Goal: Task Accomplishment & Management: Use online tool/utility

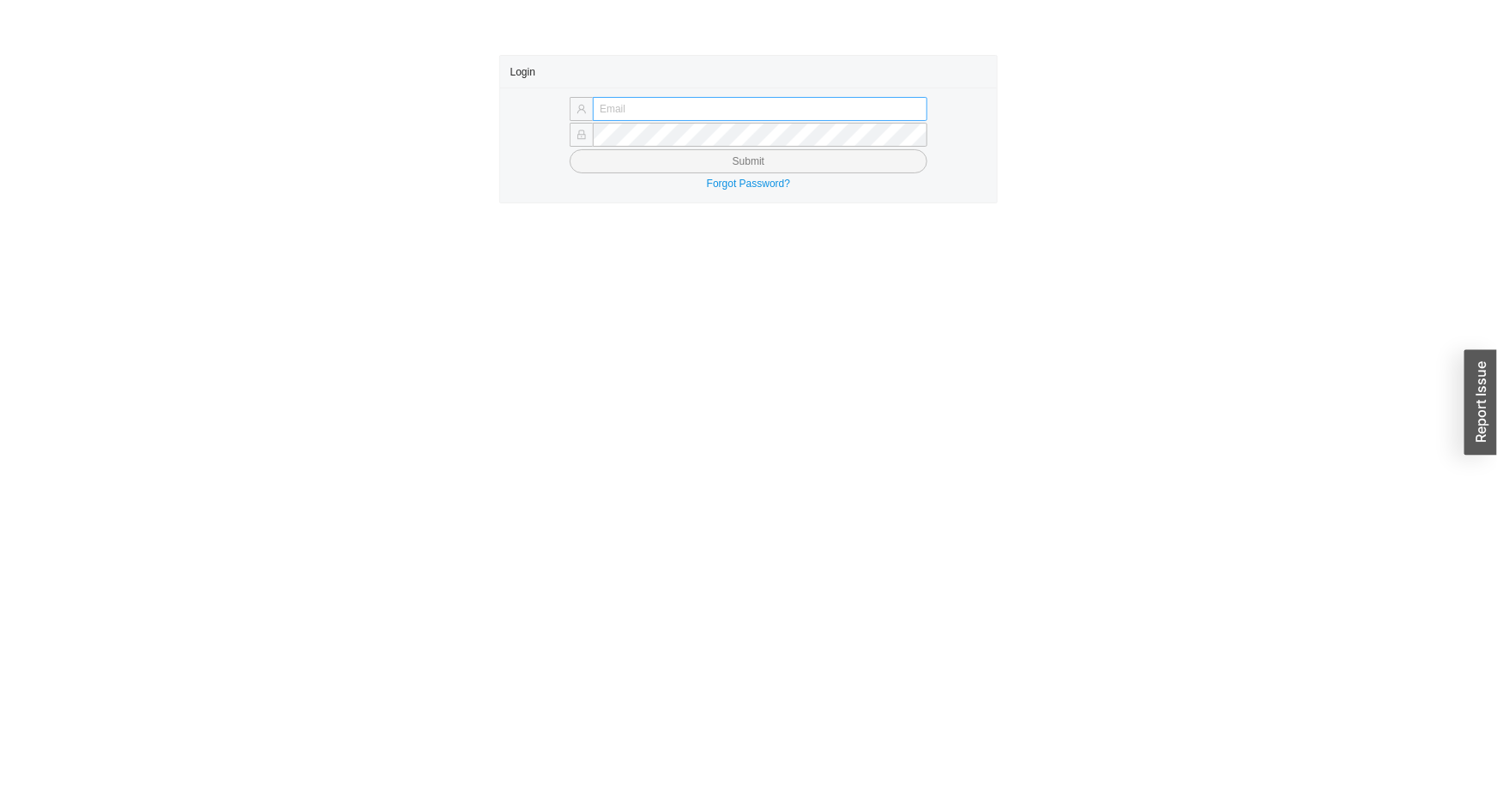
click at [718, 107] on input "text" at bounding box center [760, 109] width 335 height 24
type input "issac@asbathnj.com"
click at [570, 149] on button "Submit" at bounding box center [749, 161] width 358 height 24
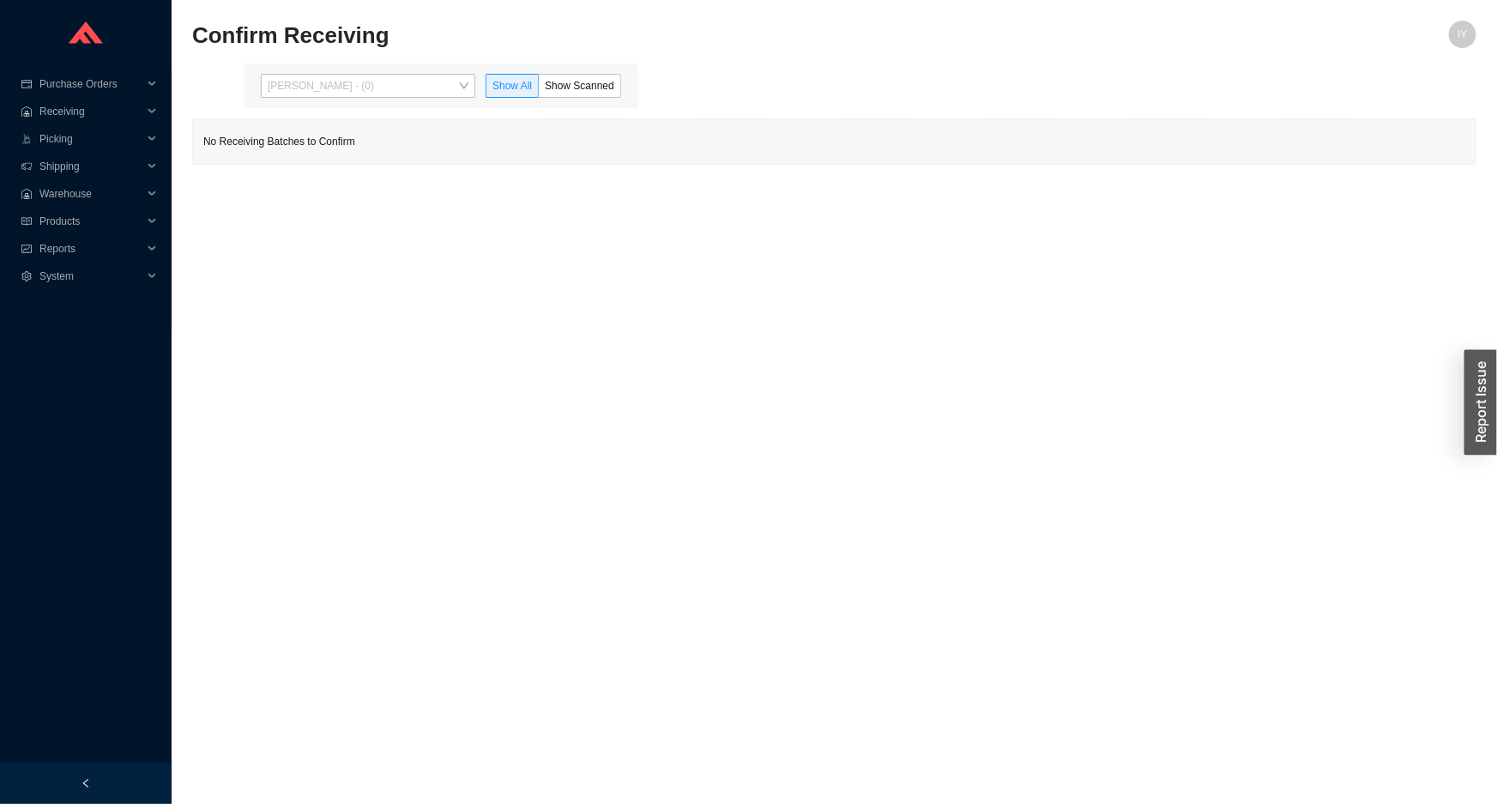
drag, startPoint x: 411, startPoint y: 88, endPoint x: 411, endPoint y: 113, distance: 24.9
click at [411, 88] on span "[PERSON_NAME] - (0)" at bounding box center [368, 86] width 201 height 22
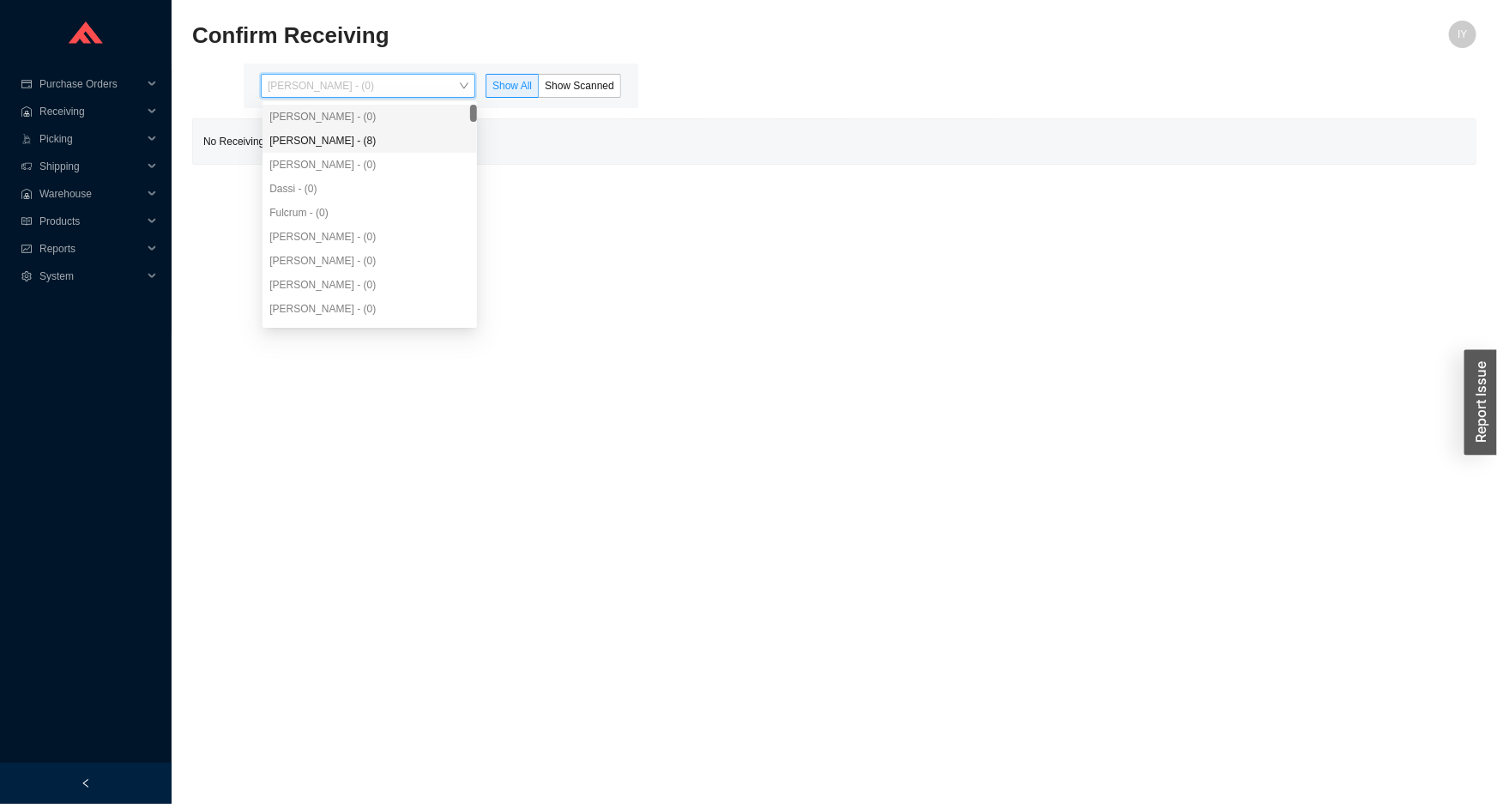
click at [408, 139] on div "[PERSON_NAME] - (8)" at bounding box center [369, 140] width 201 height 15
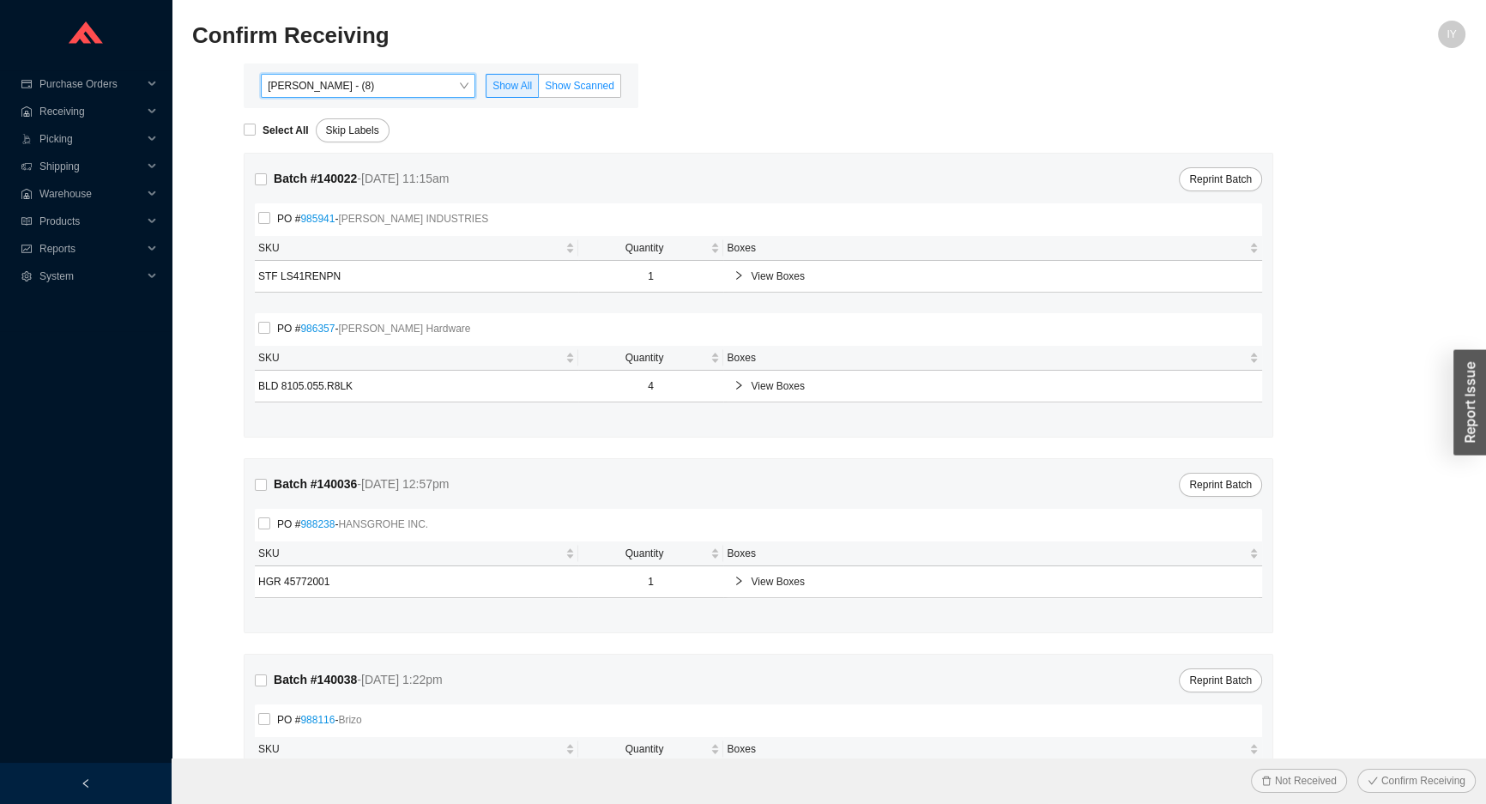
click at [589, 77] on label "Show Scanned" at bounding box center [580, 86] width 82 height 24
click at [539, 89] on input "Show Scanned" at bounding box center [539, 89] width 0 height 0
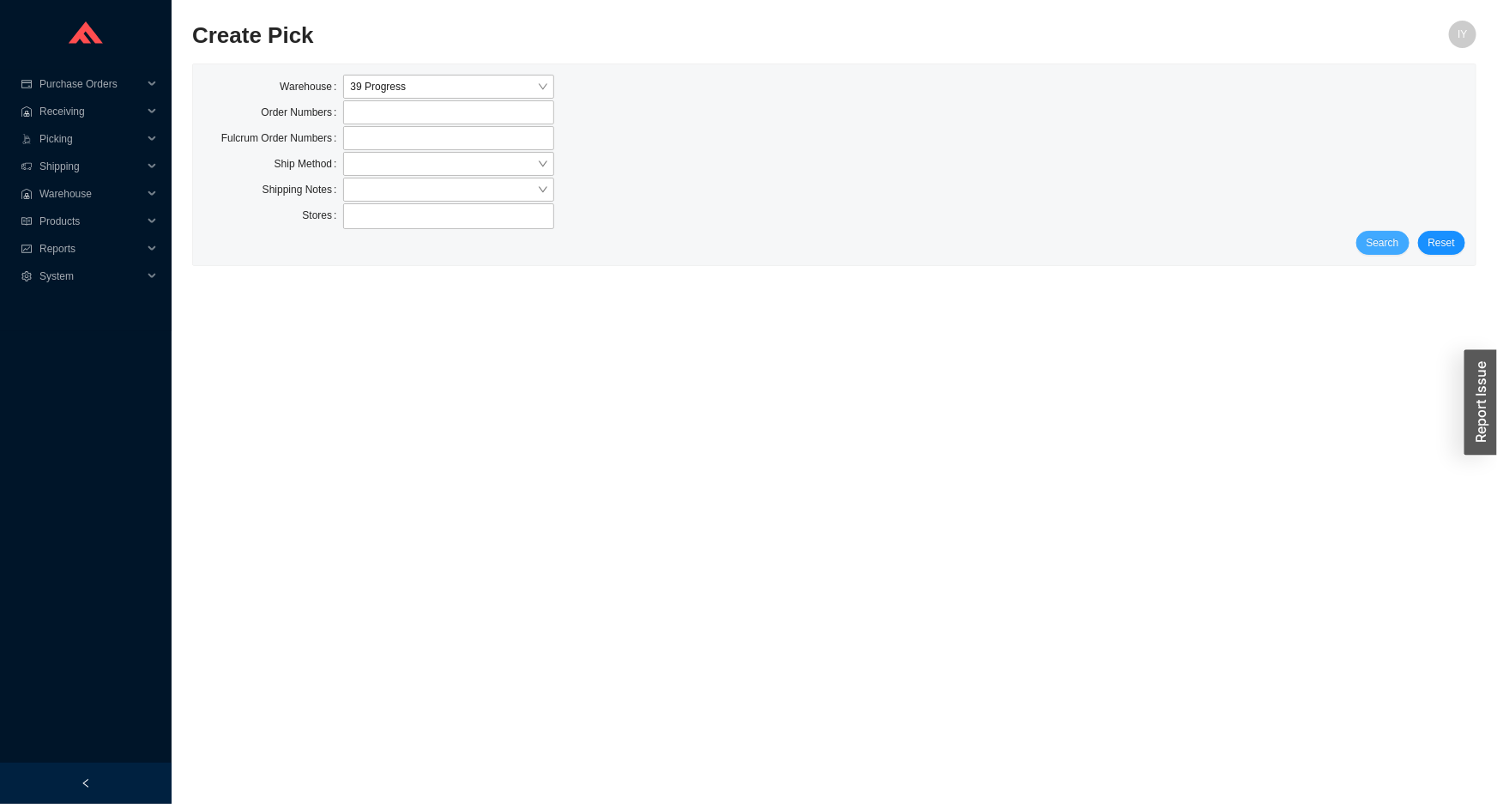
click at [1383, 238] on span "Search" at bounding box center [1383, 242] width 33 height 17
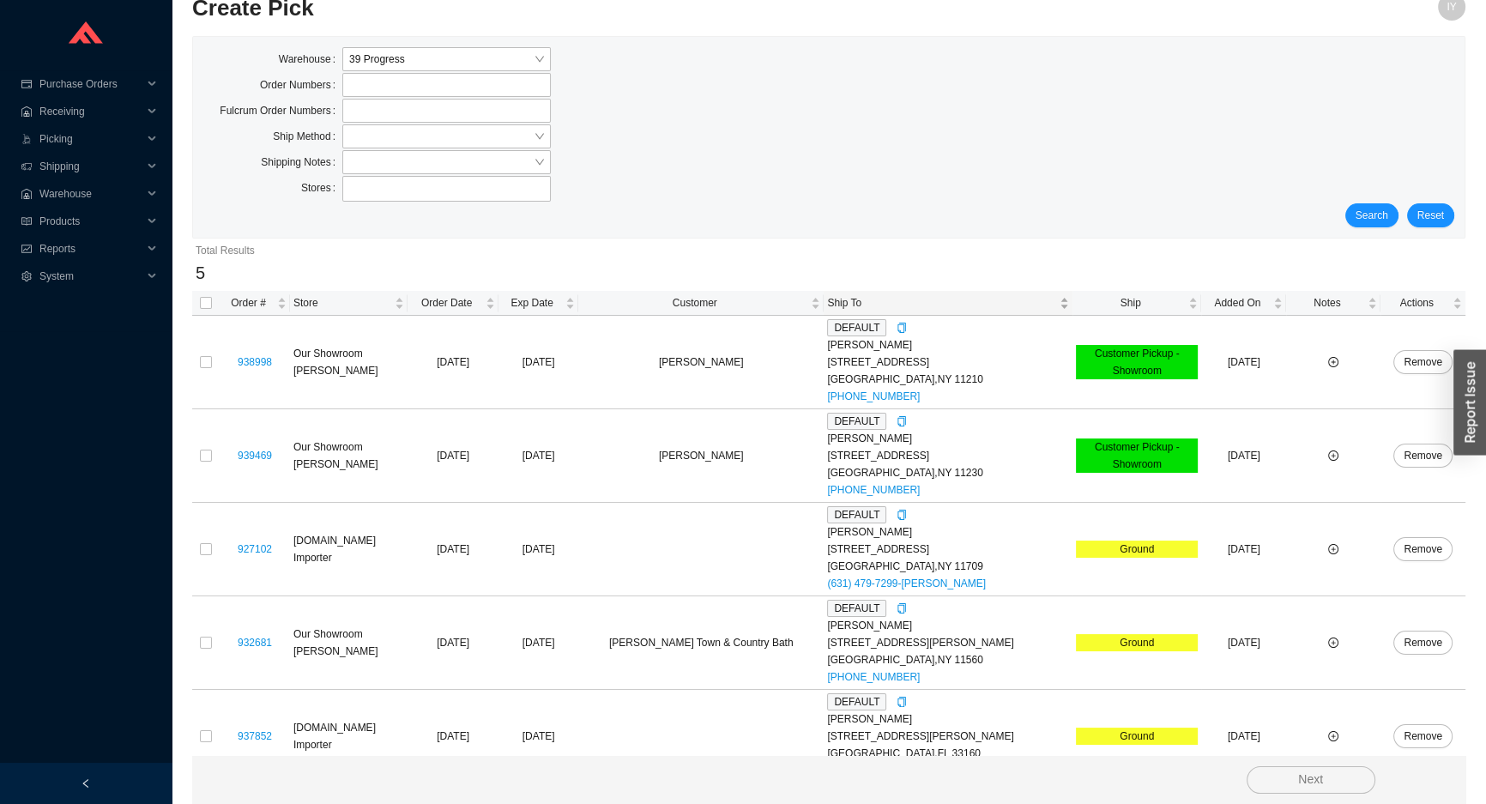
scroll to position [53, 0]
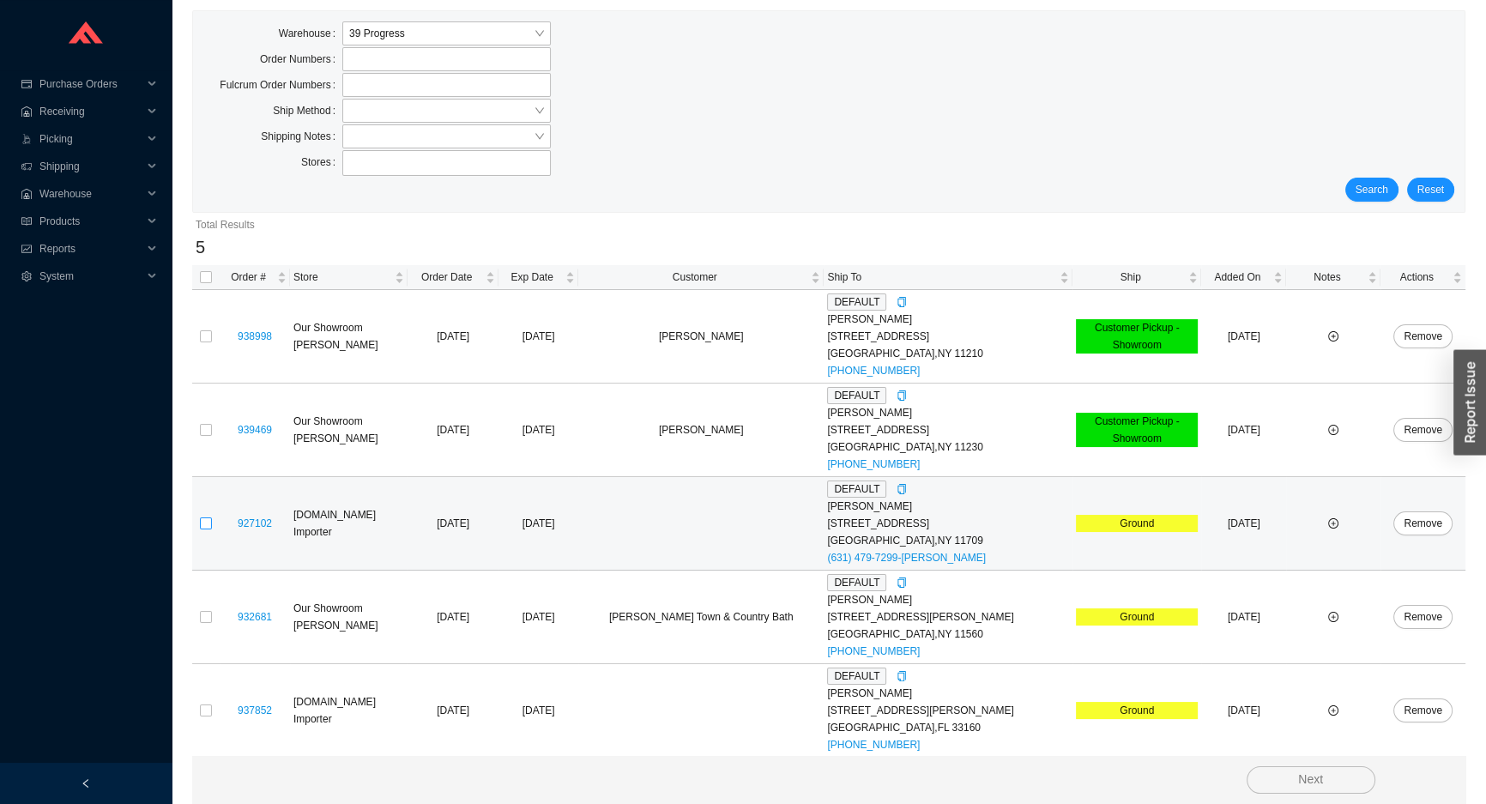
click at [200, 517] on input "checkbox" at bounding box center [206, 523] width 12 height 12
checkbox input "true"
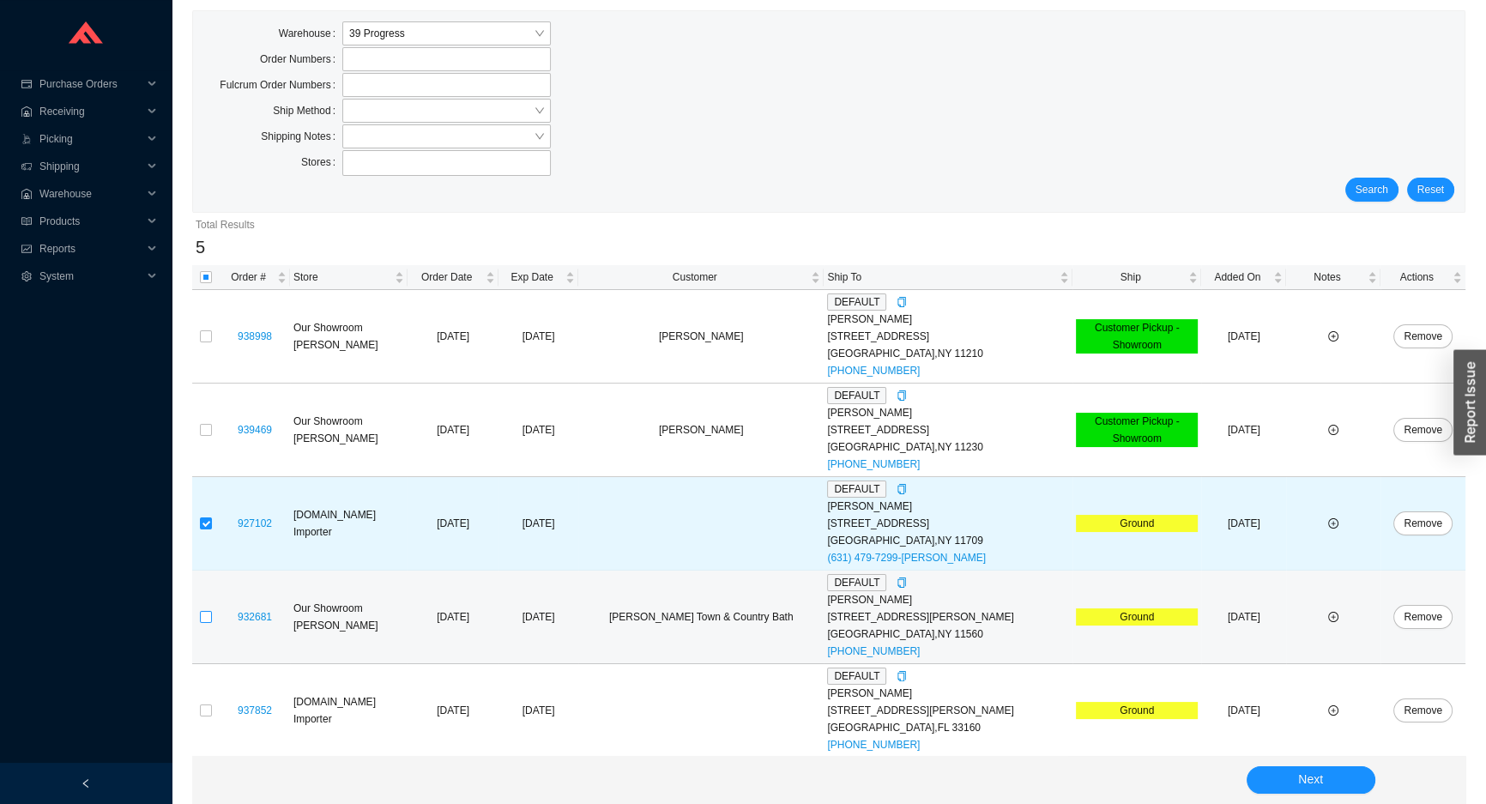
click at [203, 613] on input "checkbox" at bounding box center [206, 617] width 12 height 12
checkbox input "true"
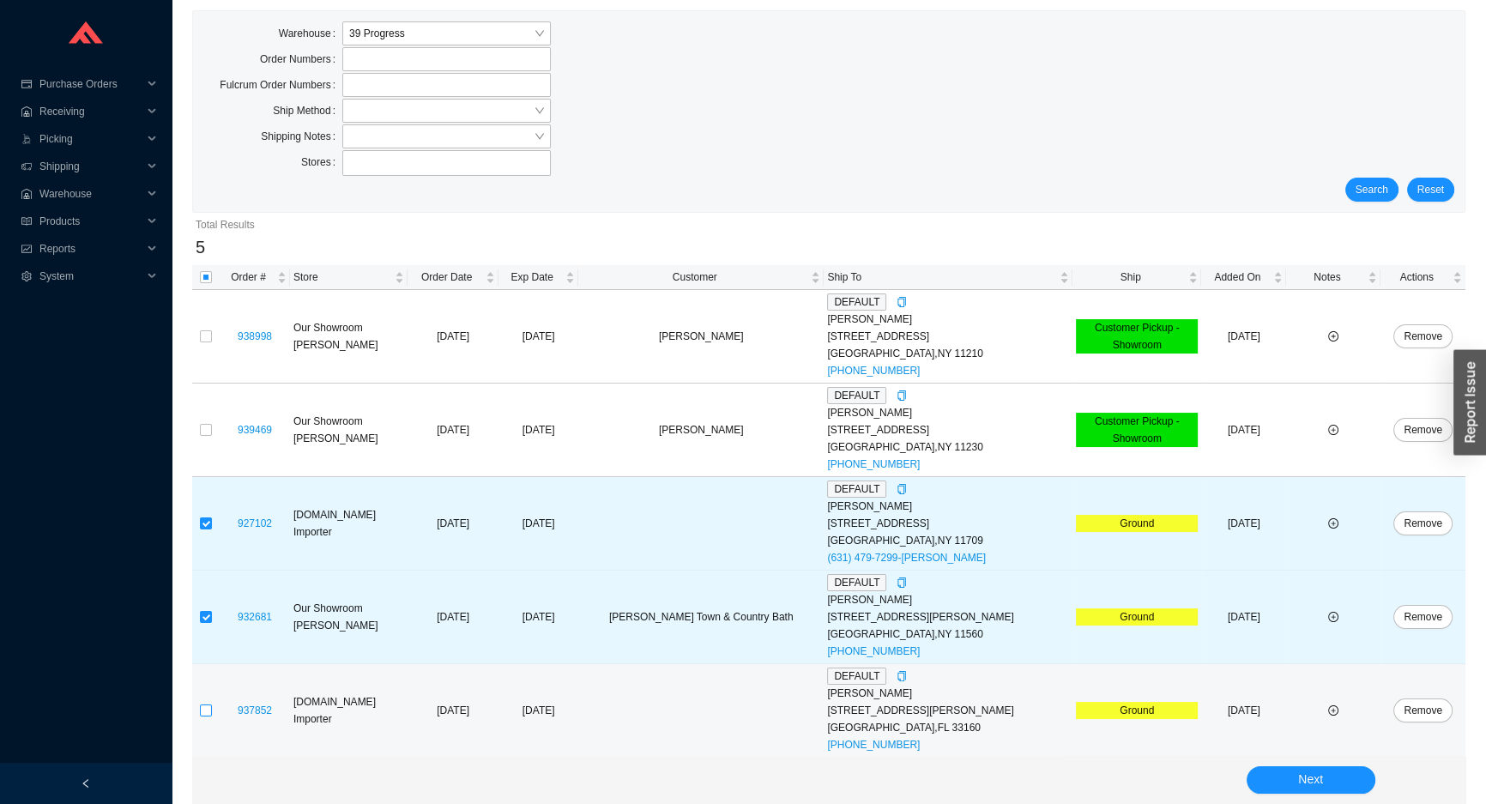
click at [207, 711] on input "checkbox" at bounding box center [206, 710] width 12 height 12
checkbox input "true"
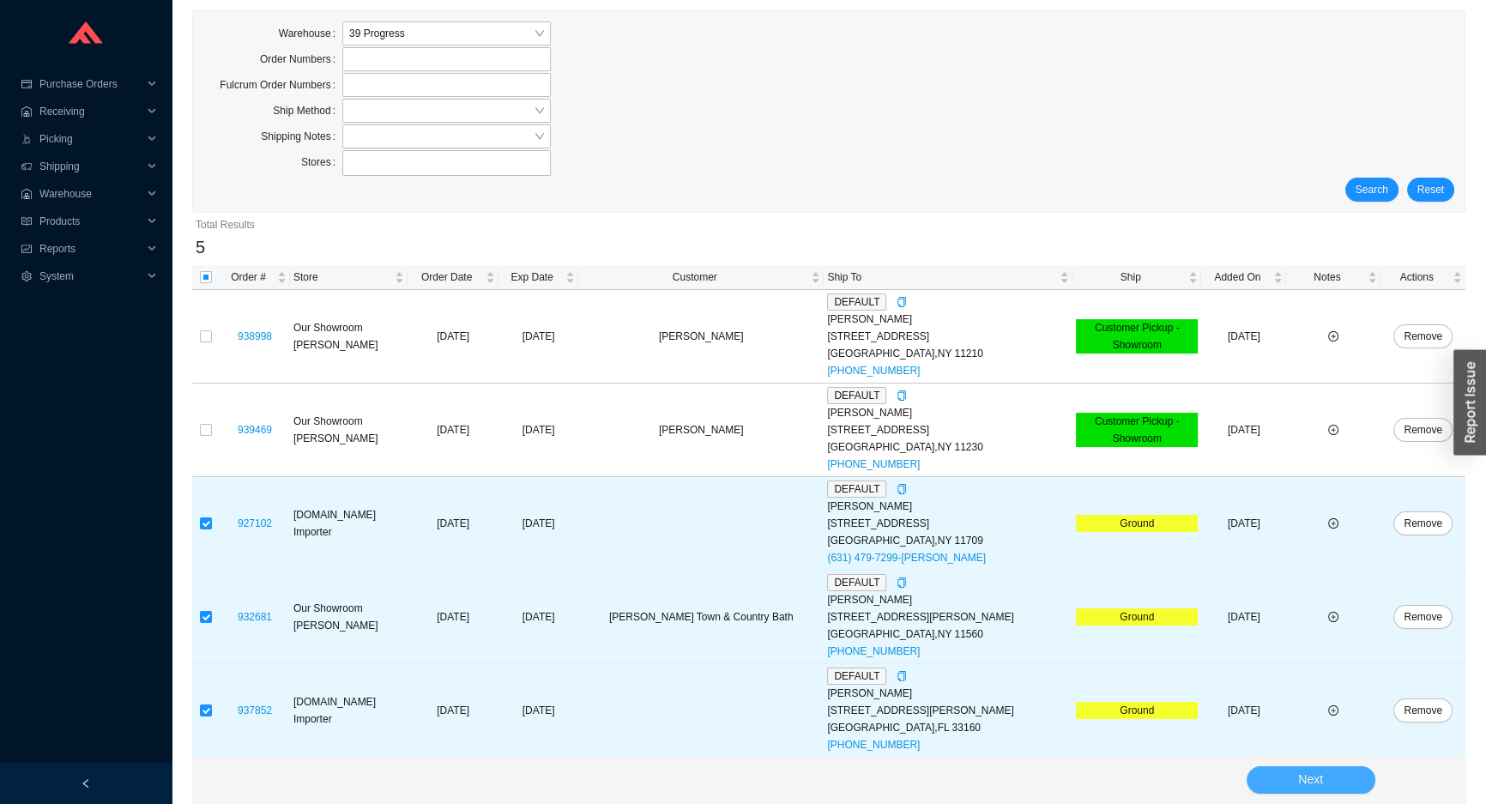
click at [1331, 776] on button "Next" at bounding box center [1310, 779] width 129 height 27
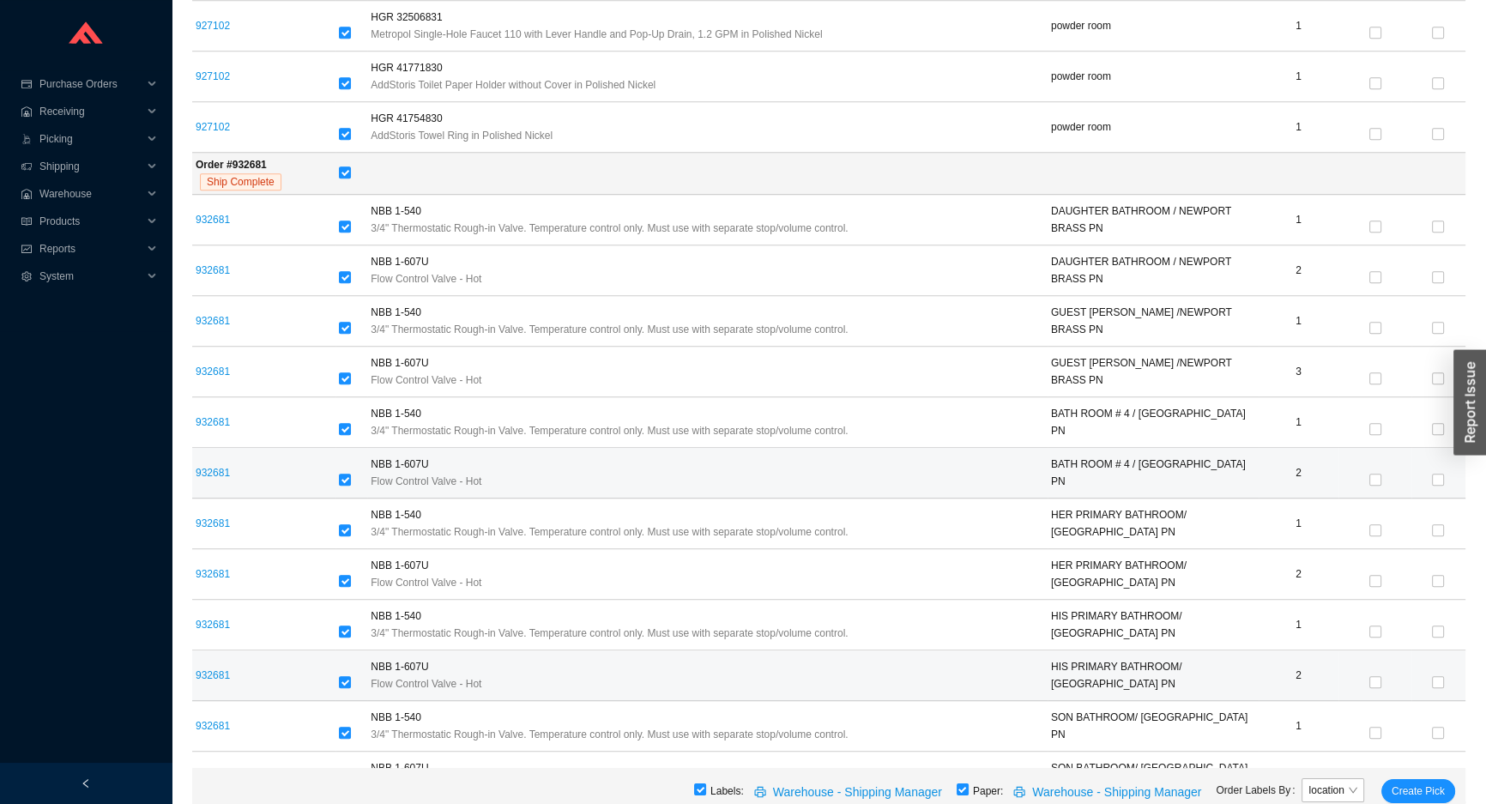
scroll to position [1187, 0]
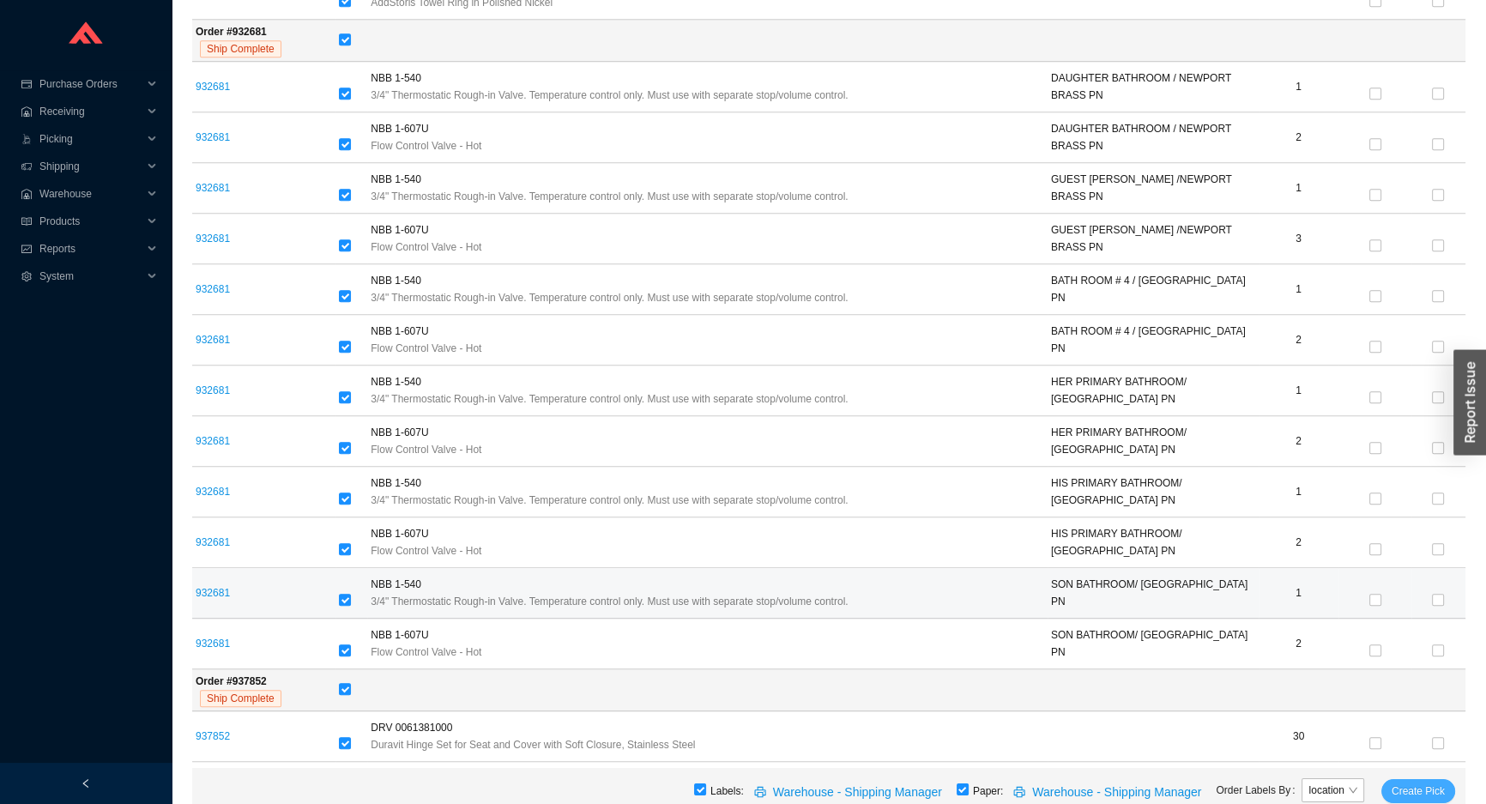
drag, startPoint x: 1438, startPoint y: 789, endPoint x: 1038, endPoint y: 575, distance: 453.7
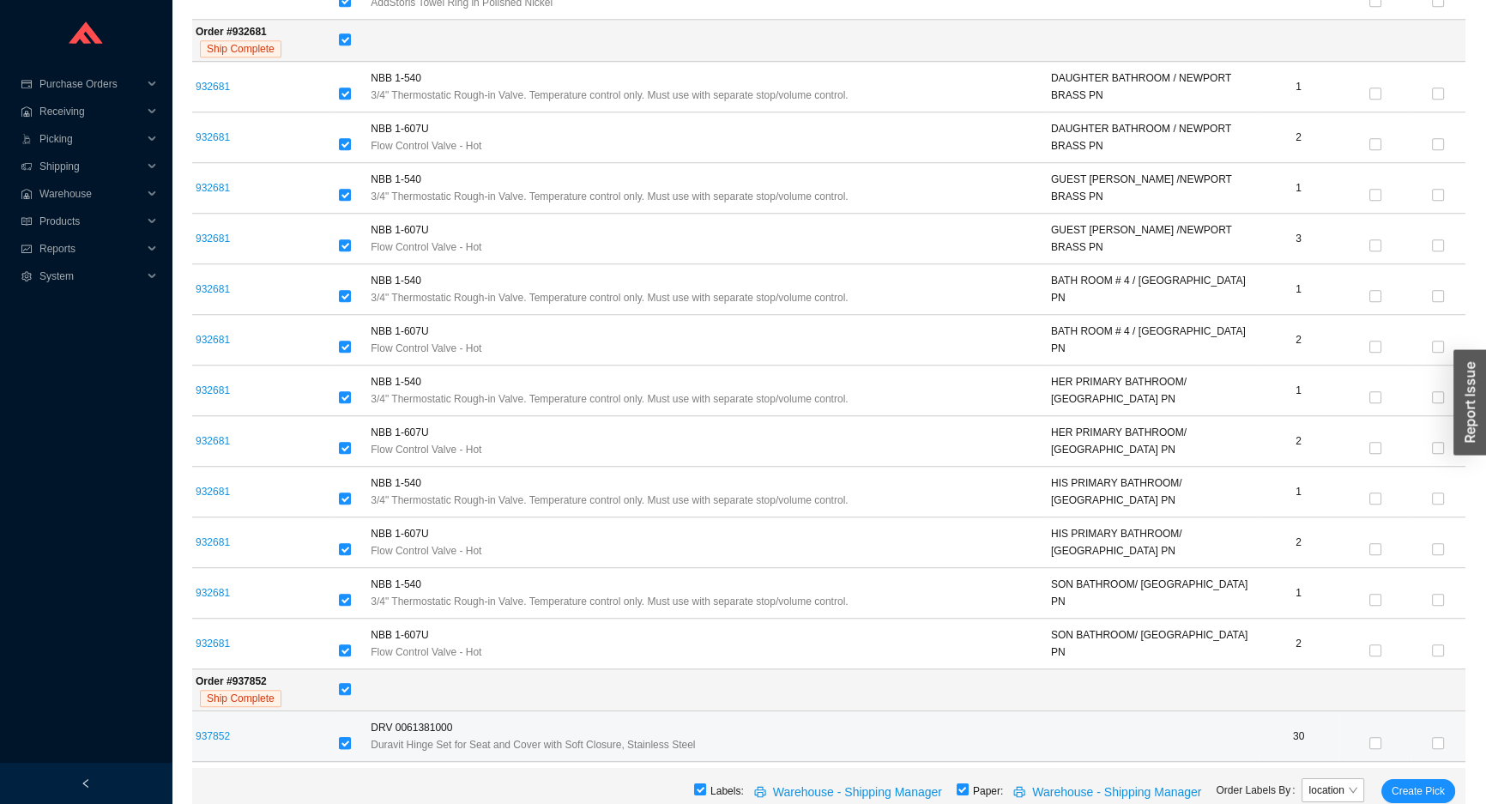
click at [351, 739] on input "checkbox" at bounding box center [345, 743] width 12 height 12
checkbox input "false"
drag, startPoint x: 240, startPoint y: 735, endPoint x: 196, endPoint y: 737, distance: 44.6
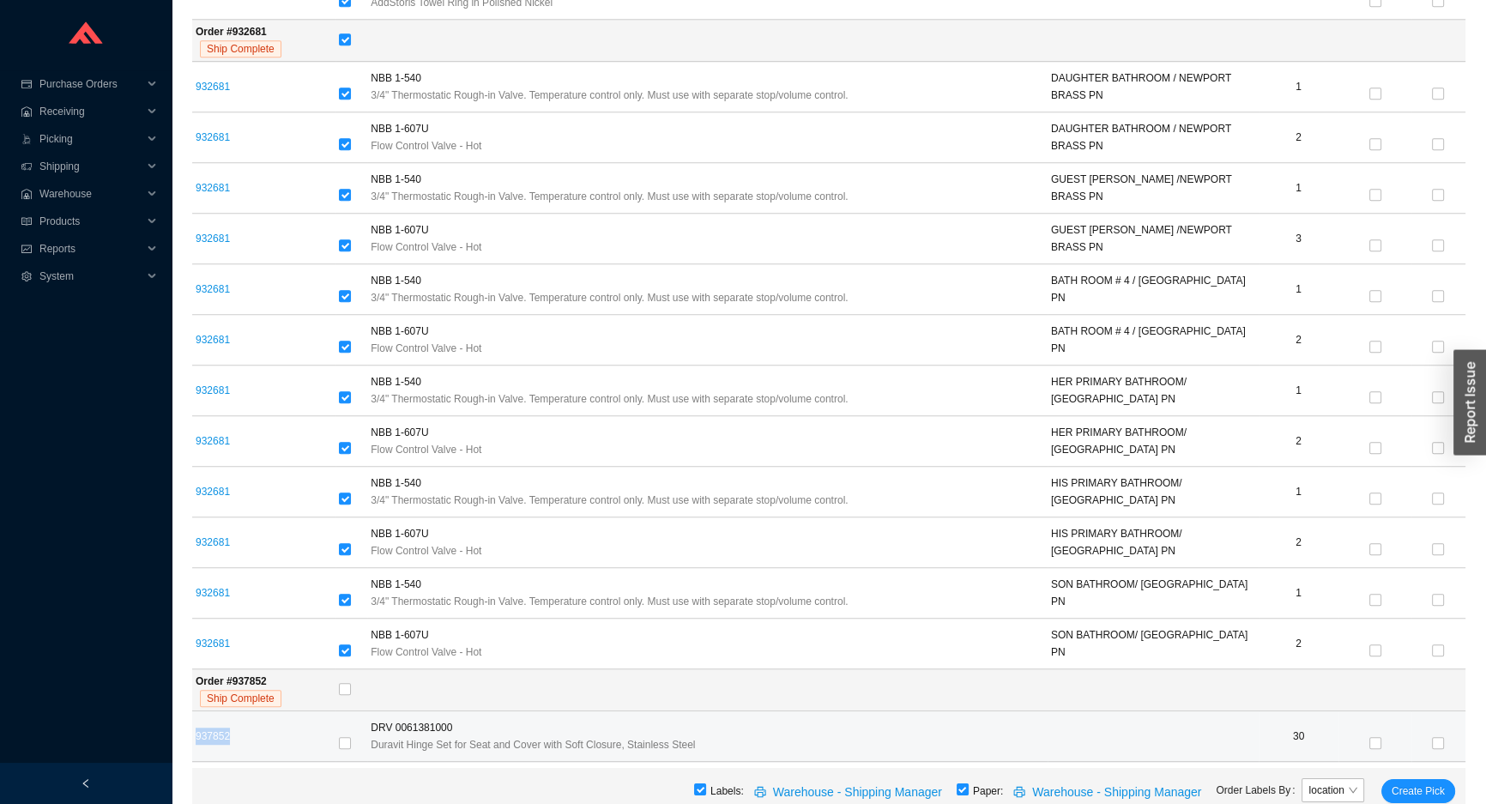
click at [196, 737] on td "937852" at bounding box center [263, 736] width 143 height 51
copy link "937852"
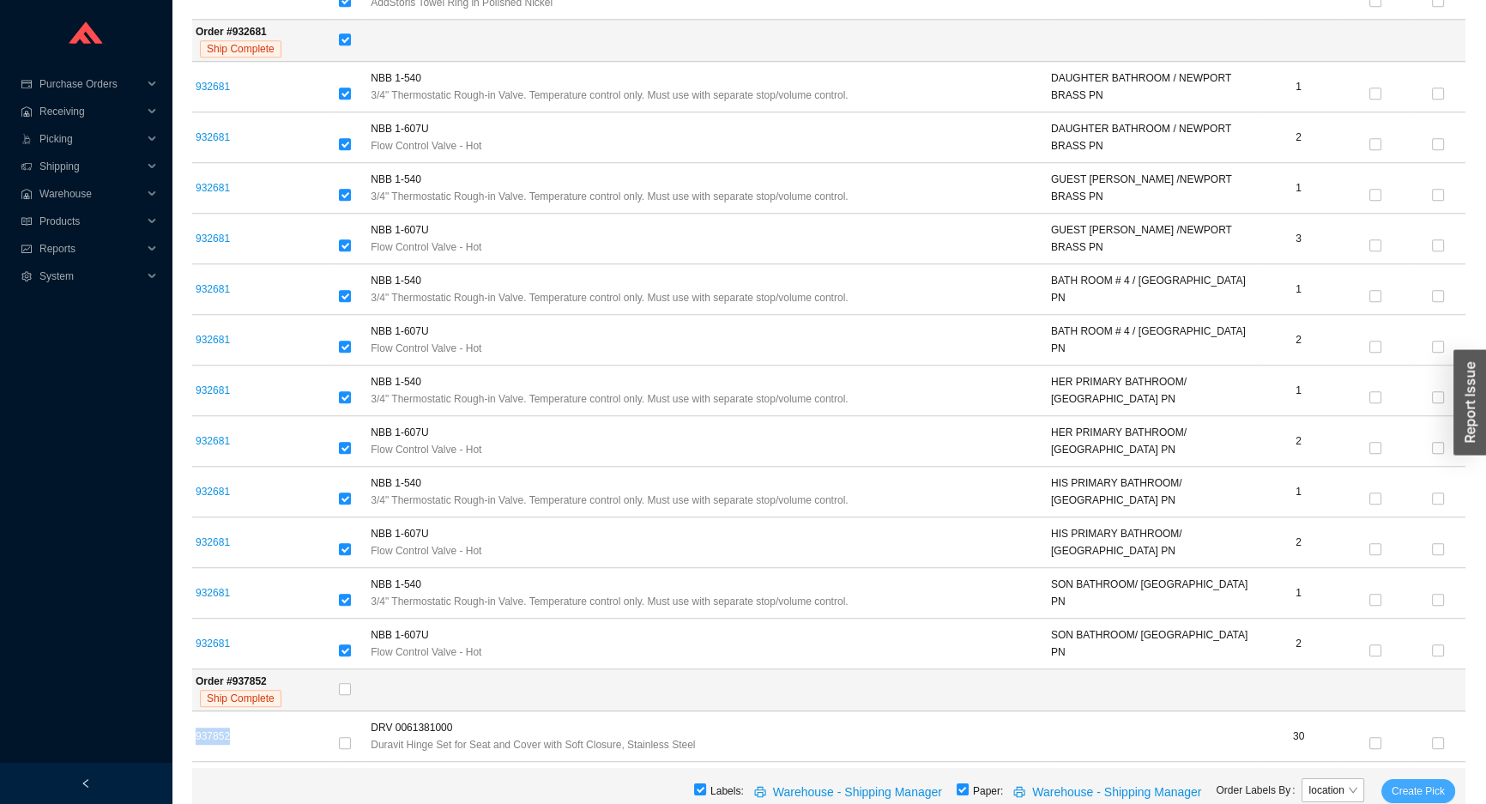
click at [1404, 786] on span "Create Pick" at bounding box center [1417, 790] width 53 height 17
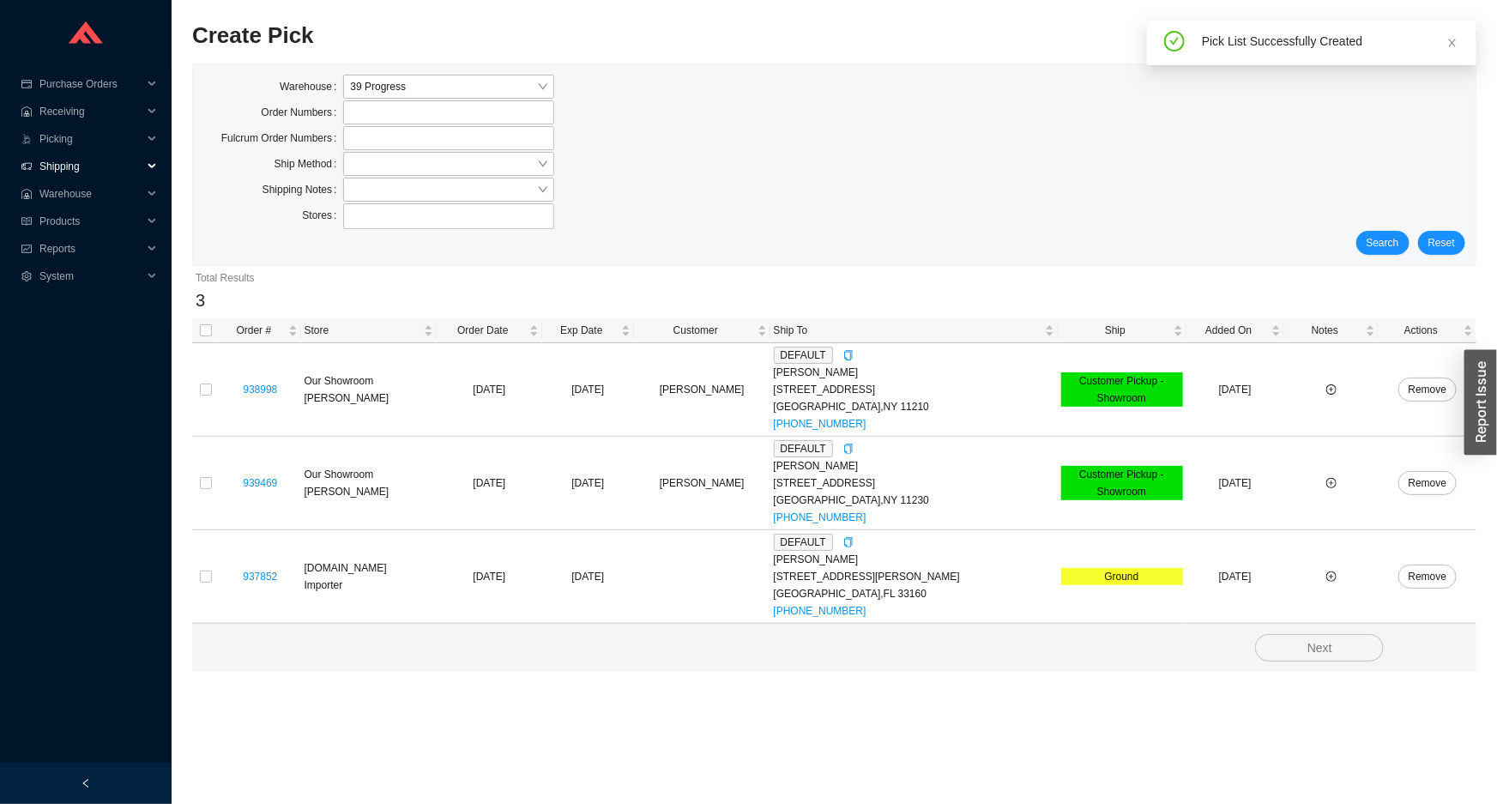
click at [82, 160] on span "Shipping" at bounding box center [90, 166] width 103 height 27
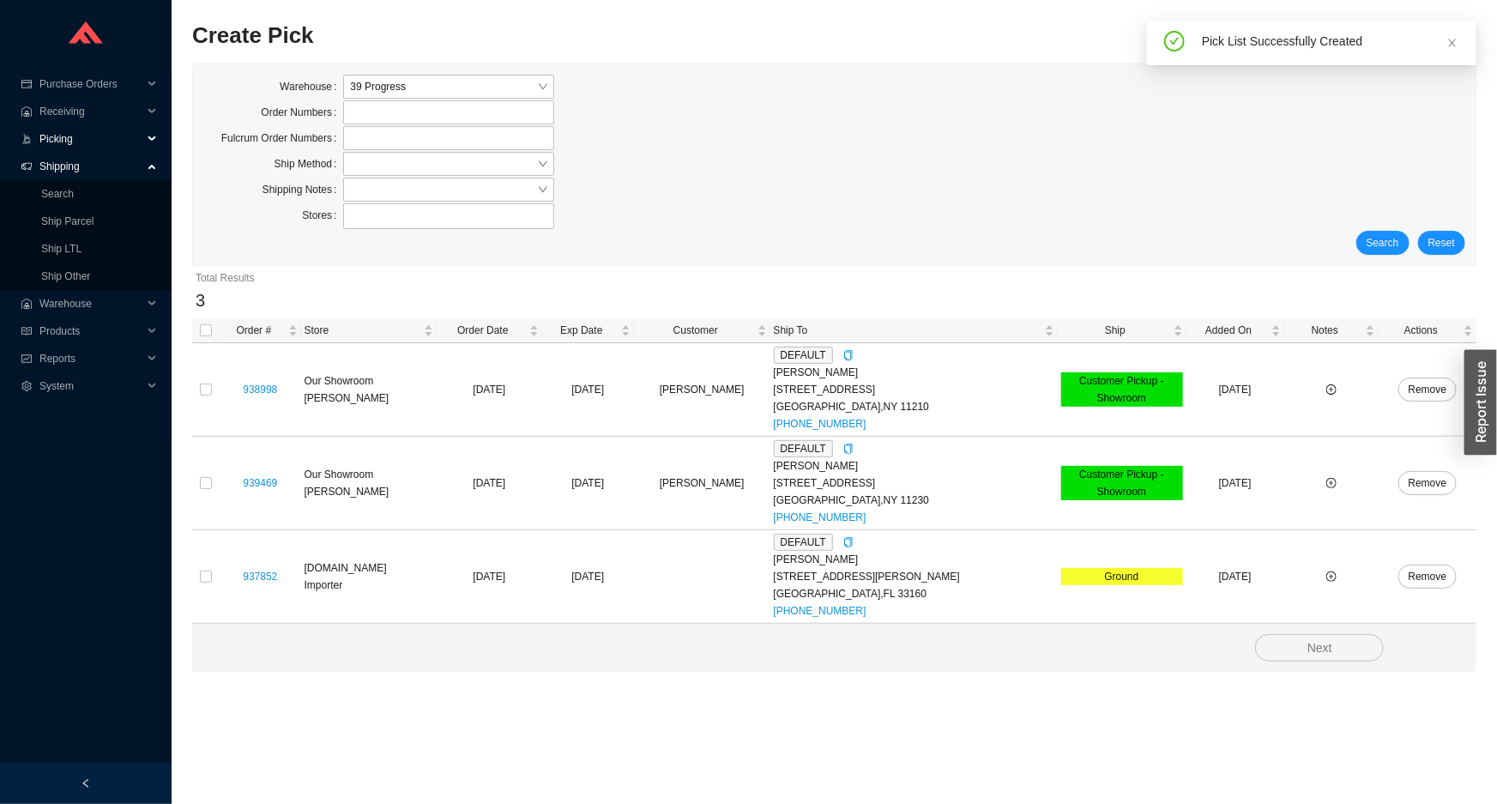
drag, startPoint x: 108, startPoint y: 137, endPoint x: 108, endPoint y: 180, distance: 42.9
click at [108, 137] on span "Picking" at bounding box center [90, 138] width 103 height 27
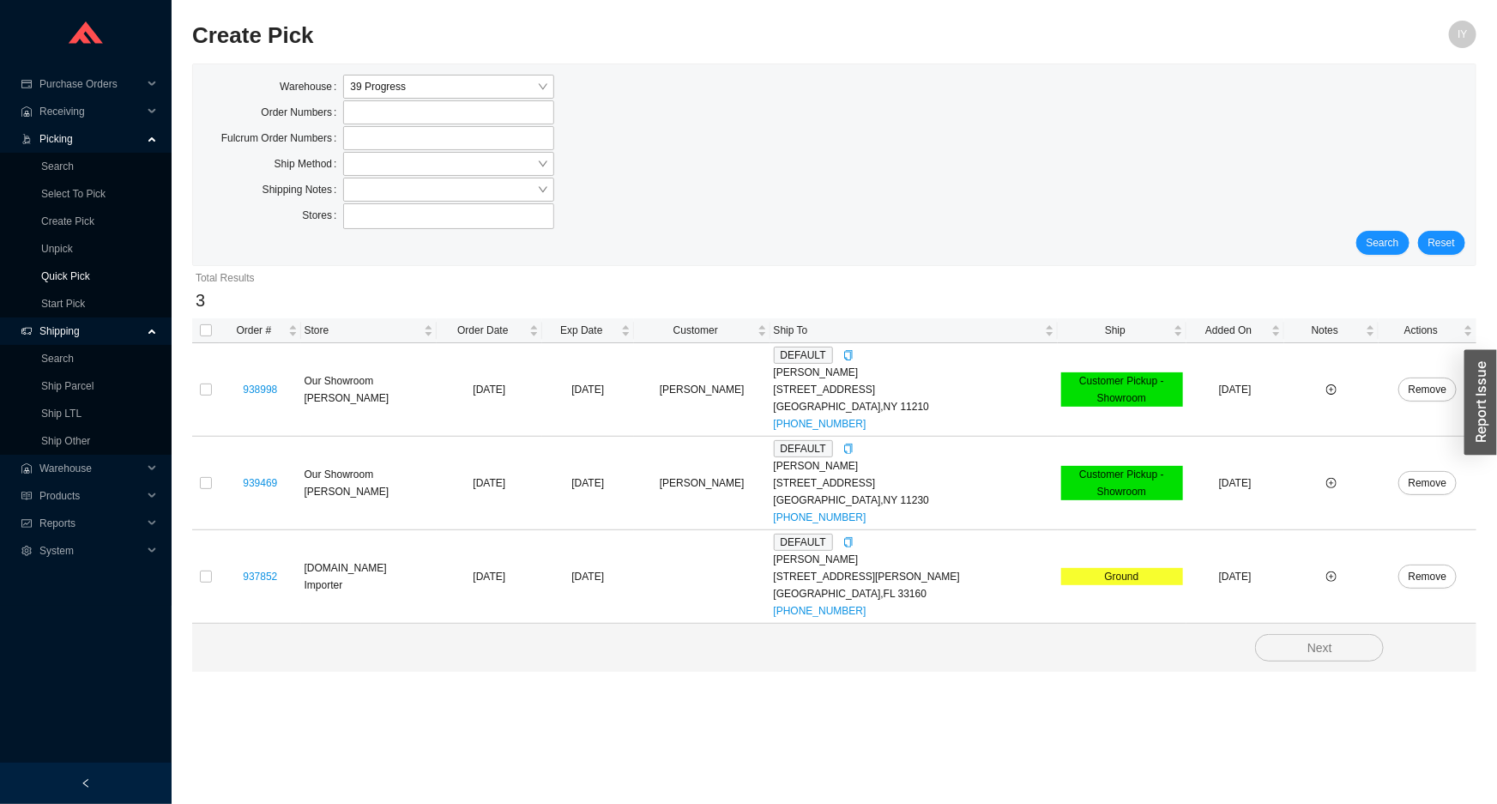
click at [90, 278] on link "Quick Pick" at bounding box center [65, 276] width 49 height 12
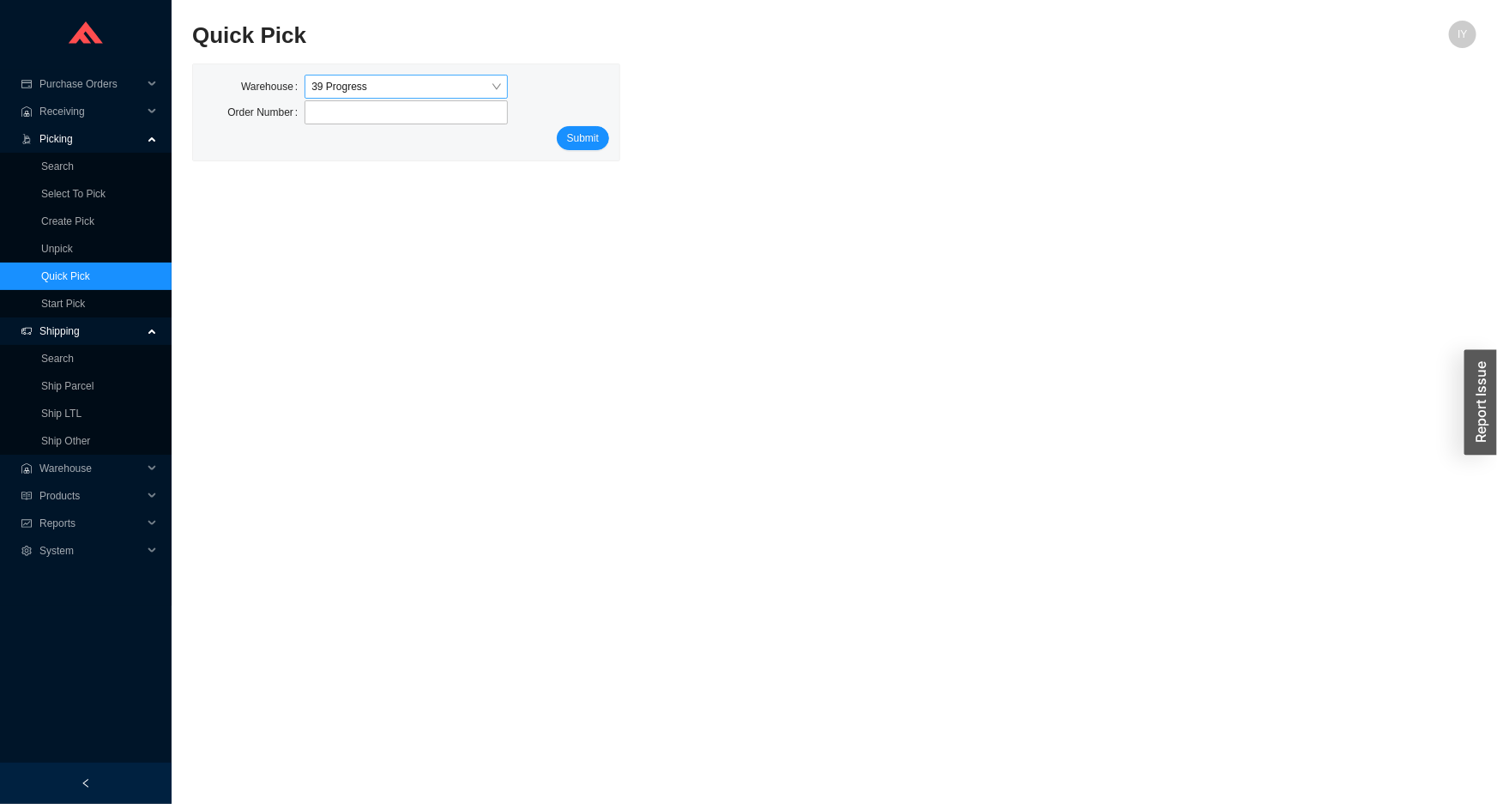
type input "937852"
click button "Submit" at bounding box center [583, 138] width 52 height 24
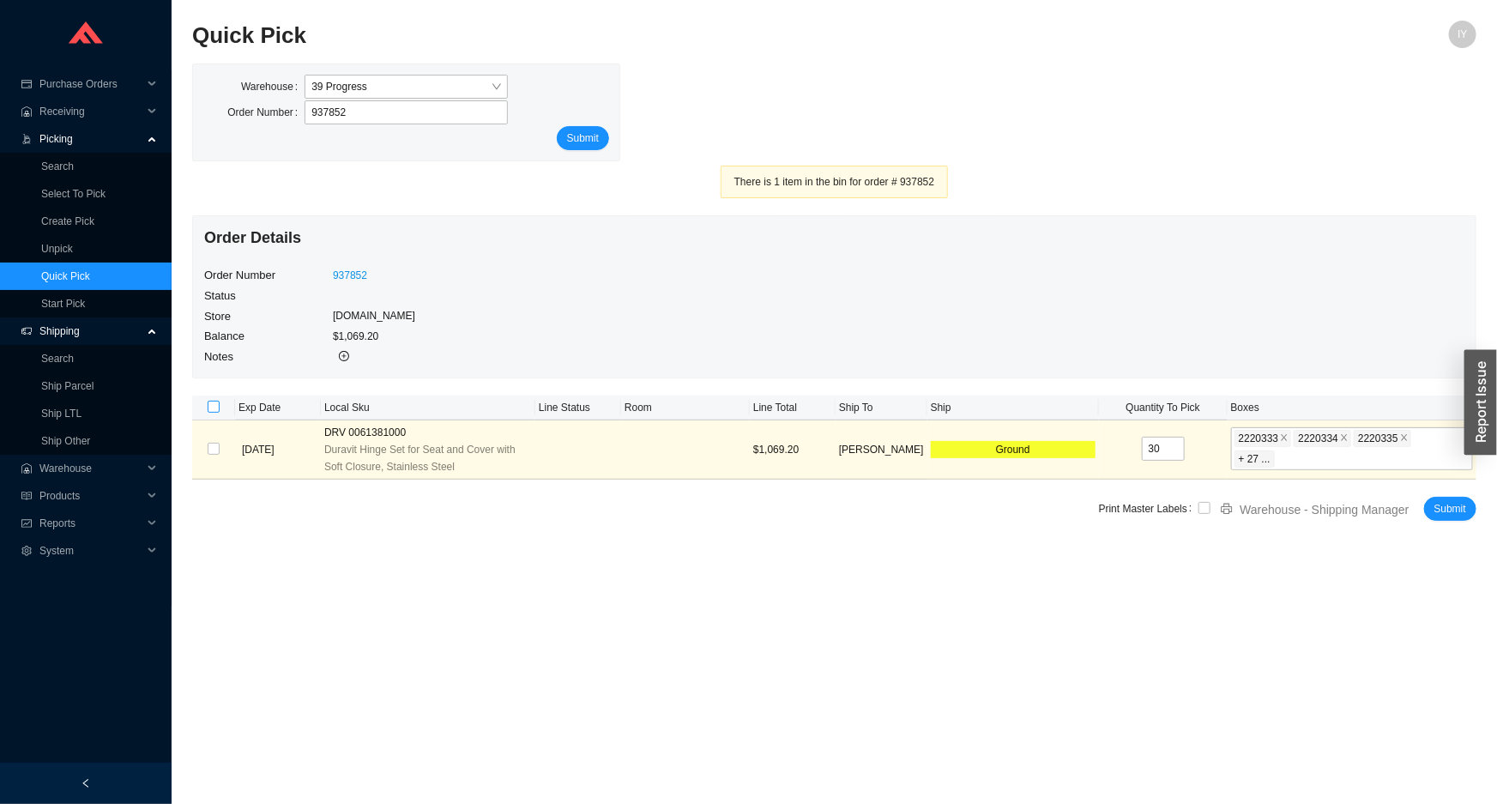
click at [214, 405] on input "checkbox" at bounding box center [214, 407] width 12 height 12
checkbox input "true"
click at [1209, 507] on input "checkbox" at bounding box center [1204, 508] width 12 height 12
checkbox input "true"
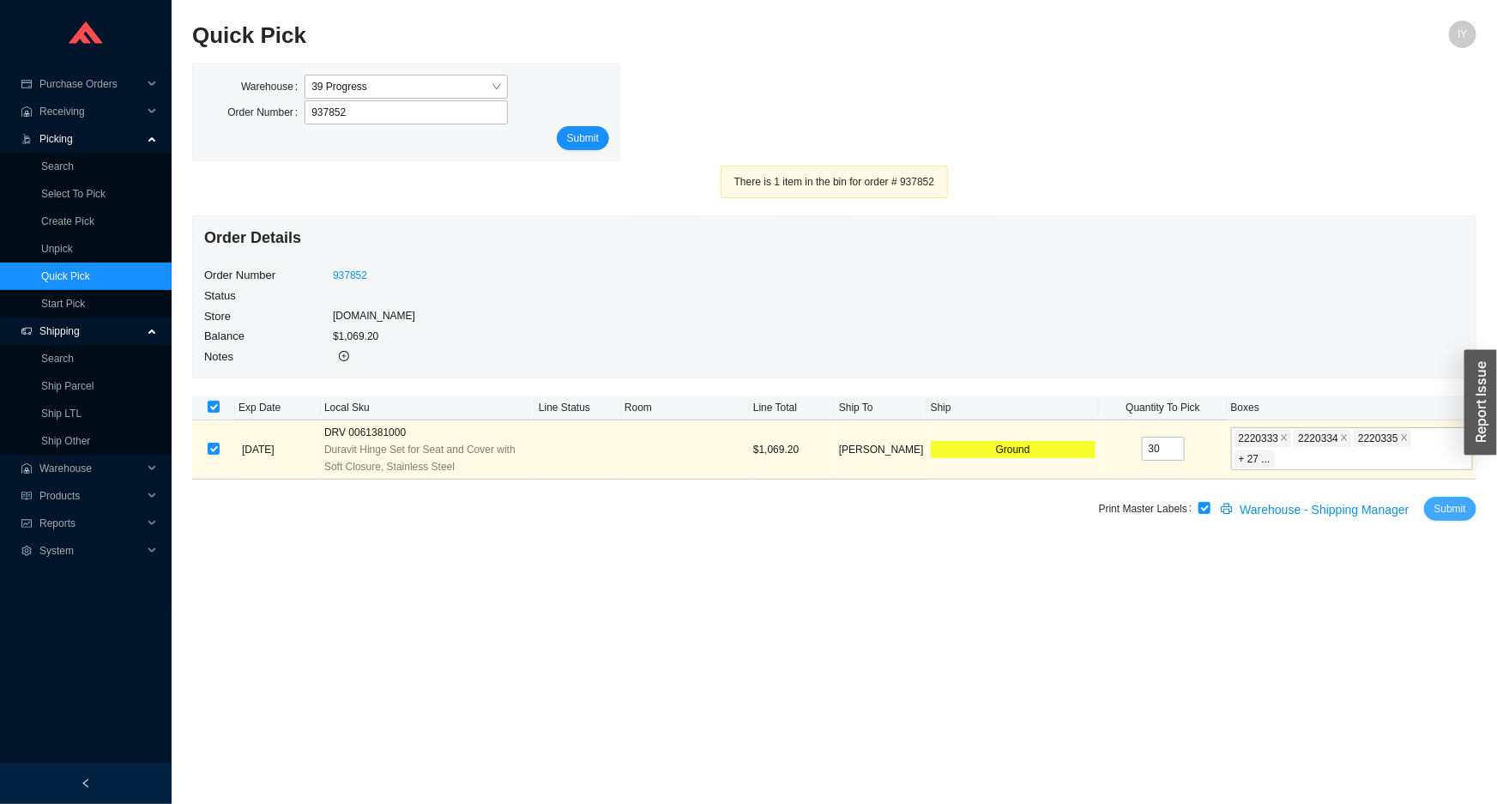
click at [1446, 516] on button "Submit" at bounding box center [1450, 509] width 52 height 24
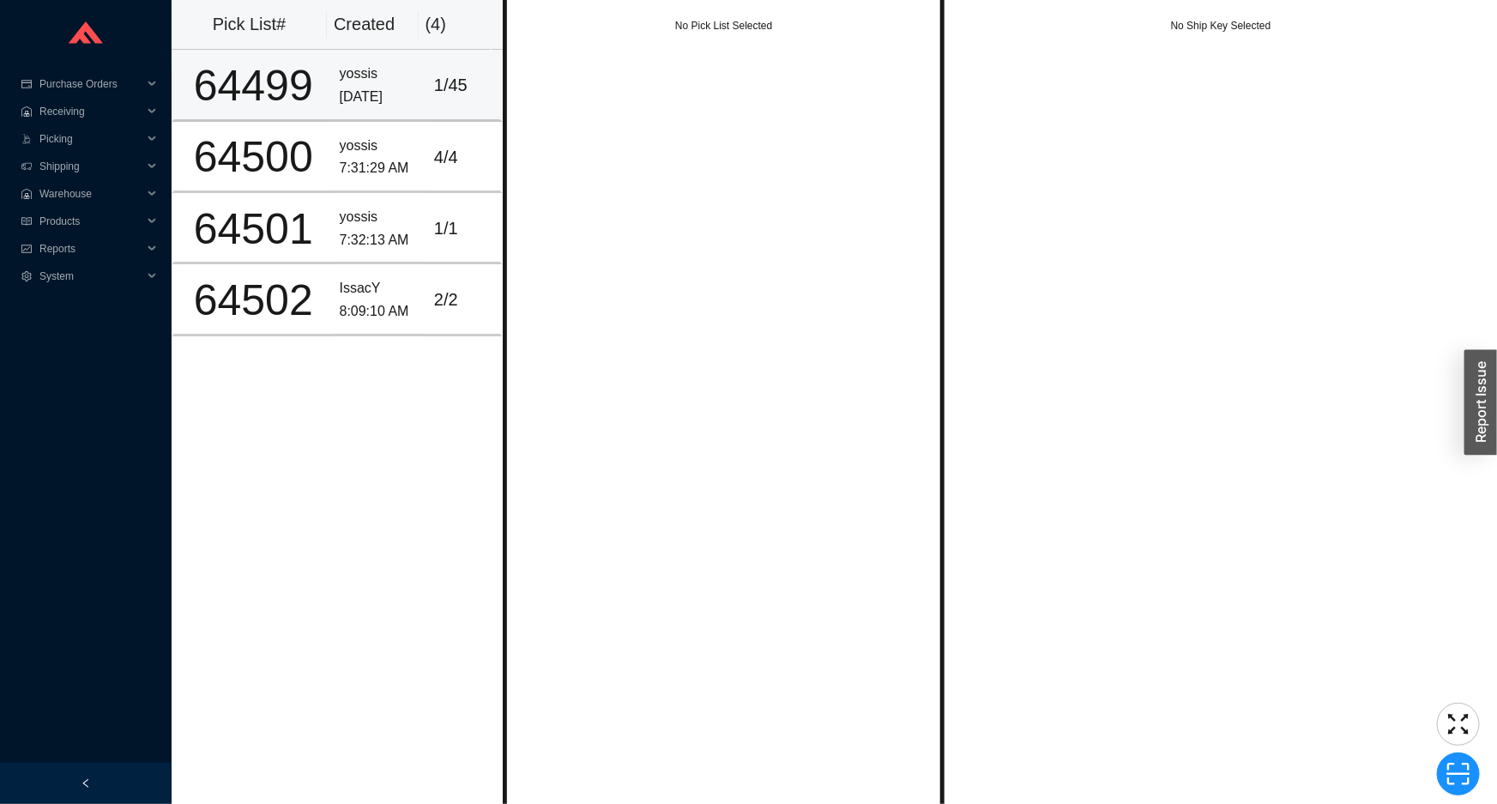
drag, startPoint x: 414, startPoint y: 117, endPoint x: 425, endPoint y: 149, distance: 34.2
click at [416, 120] on td "yossis [DATE]" at bounding box center [380, 85] width 94 height 71
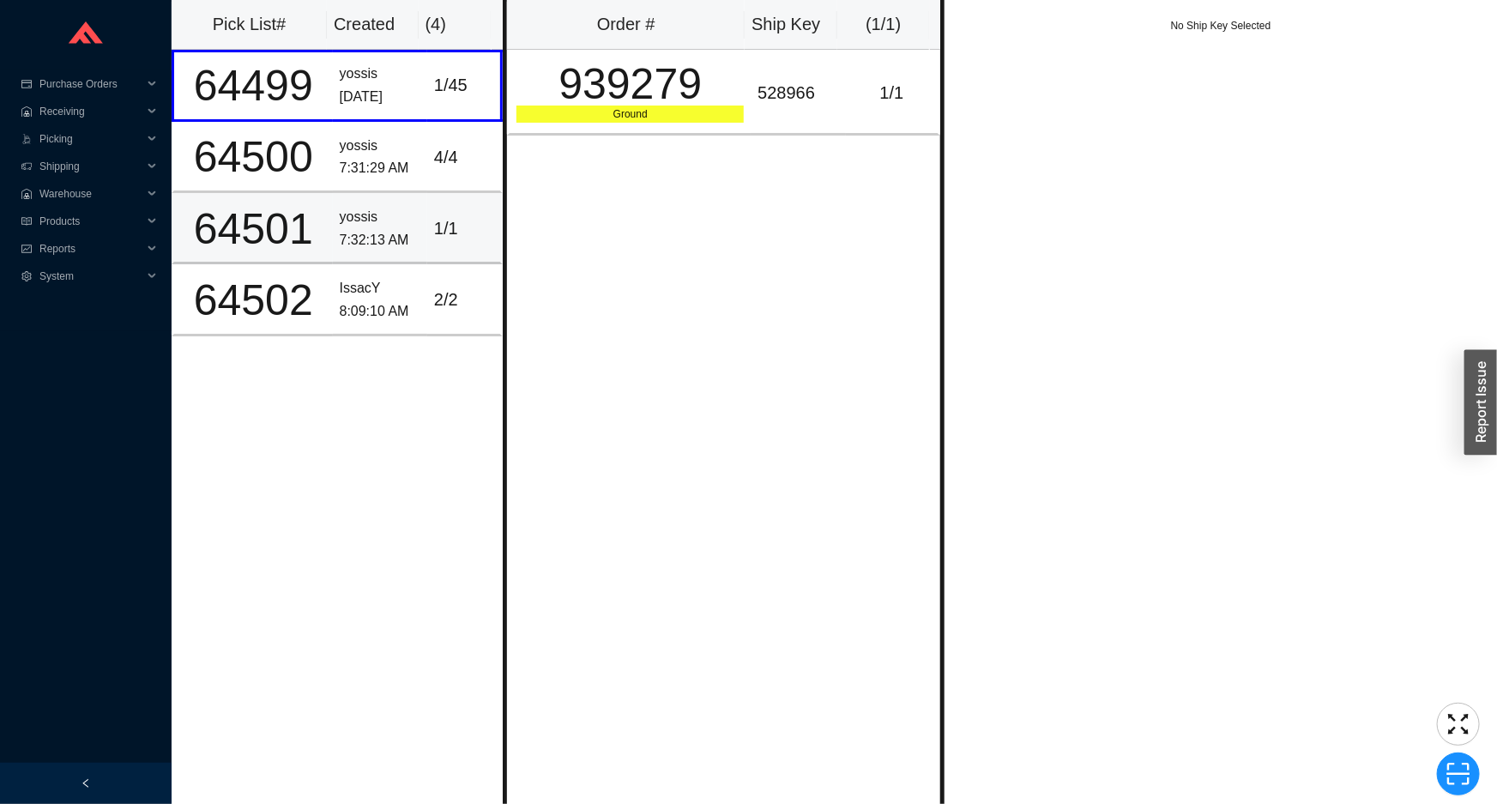
click at [432, 207] on td "1 / 1" at bounding box center [464, 228] width 75 height 71
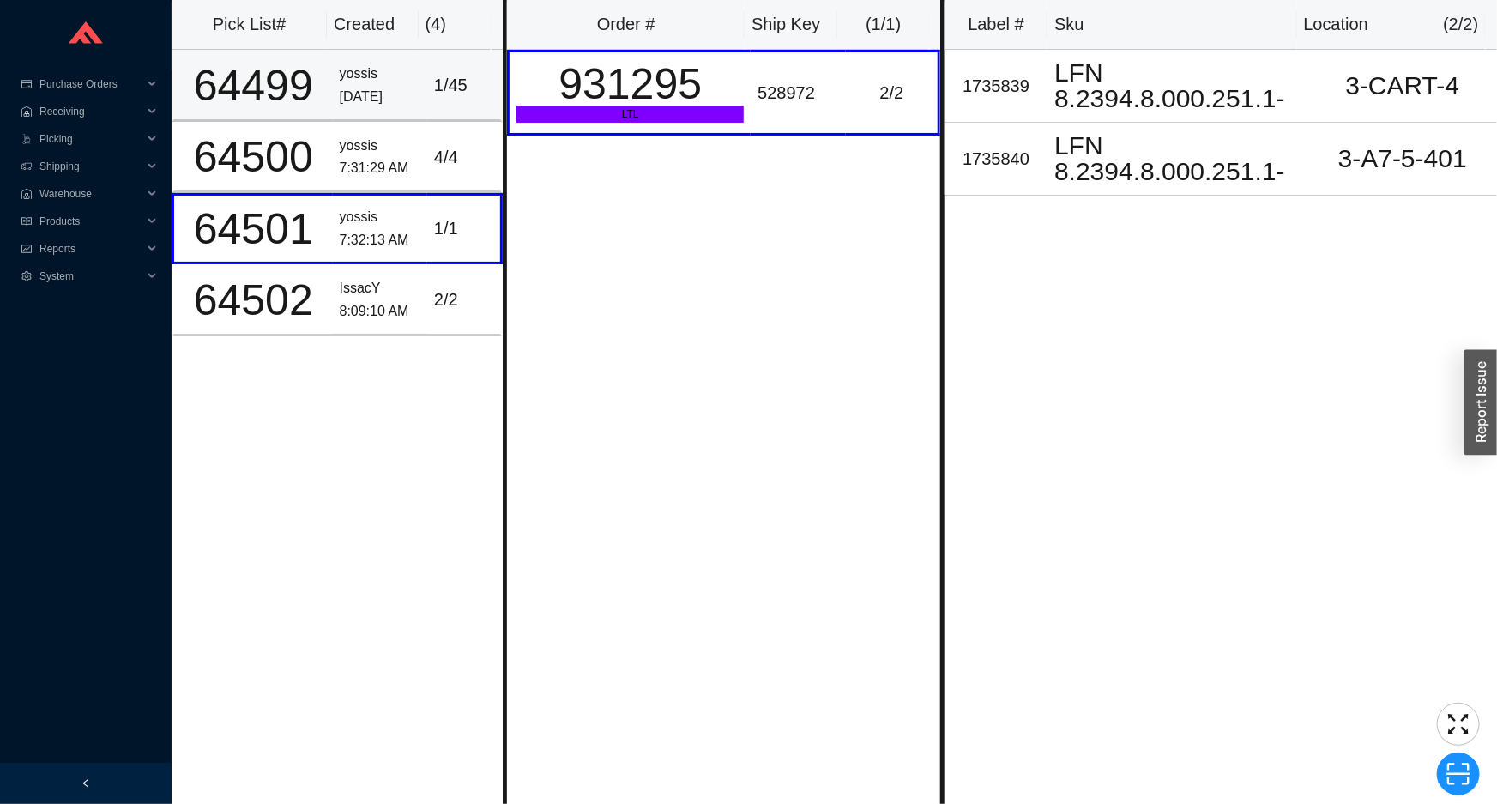
click at [380, 100] on div "[DATE]" at bounding box center [380, 97] width 81 height 23
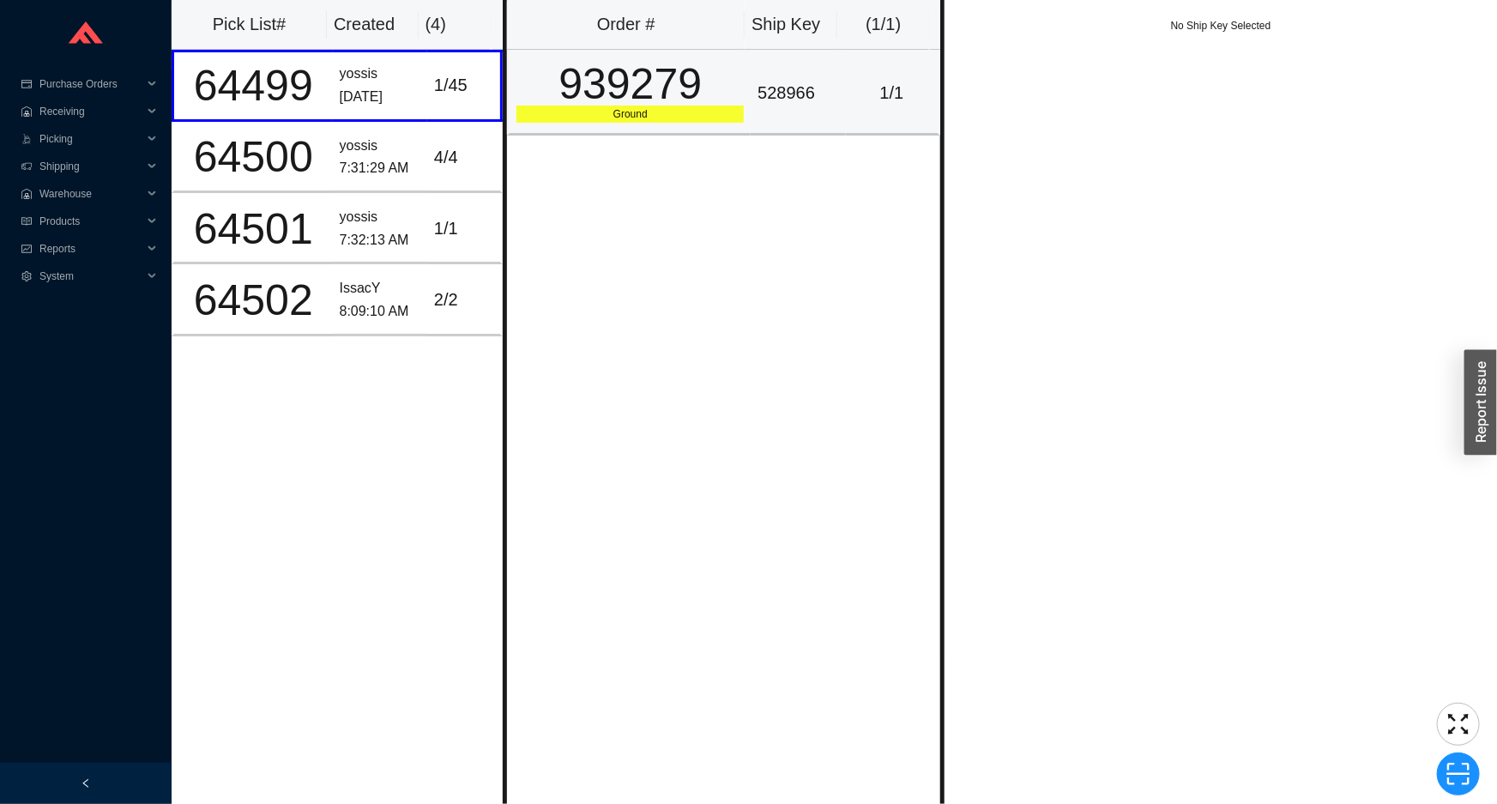
click at [606, 106] on div "939279" at bounding box center [629, 84] width 227 height 43
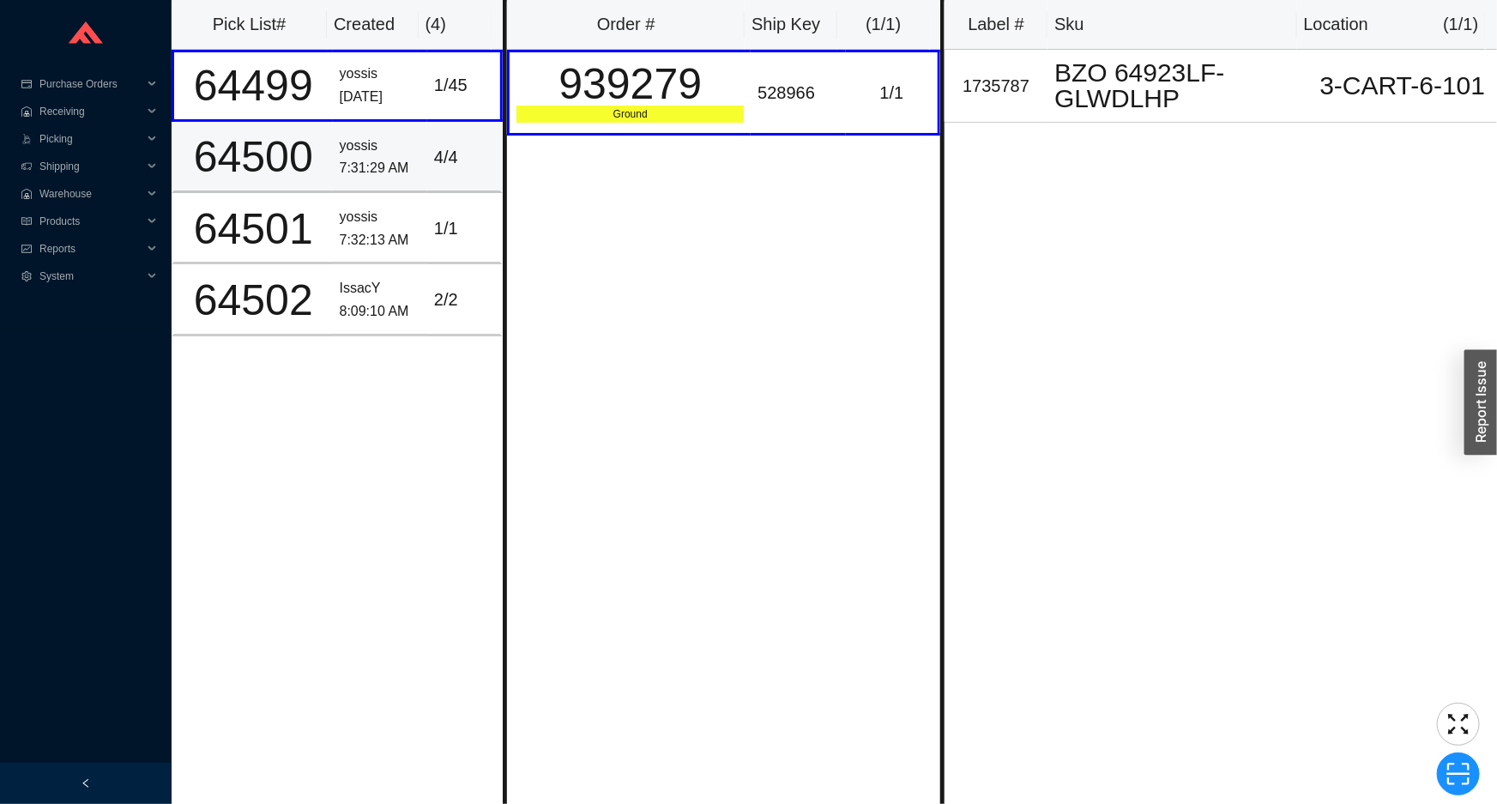
click at [346, 162] on div "7:31:29 AM" at bounding box center [380, 168] width 81 height 23
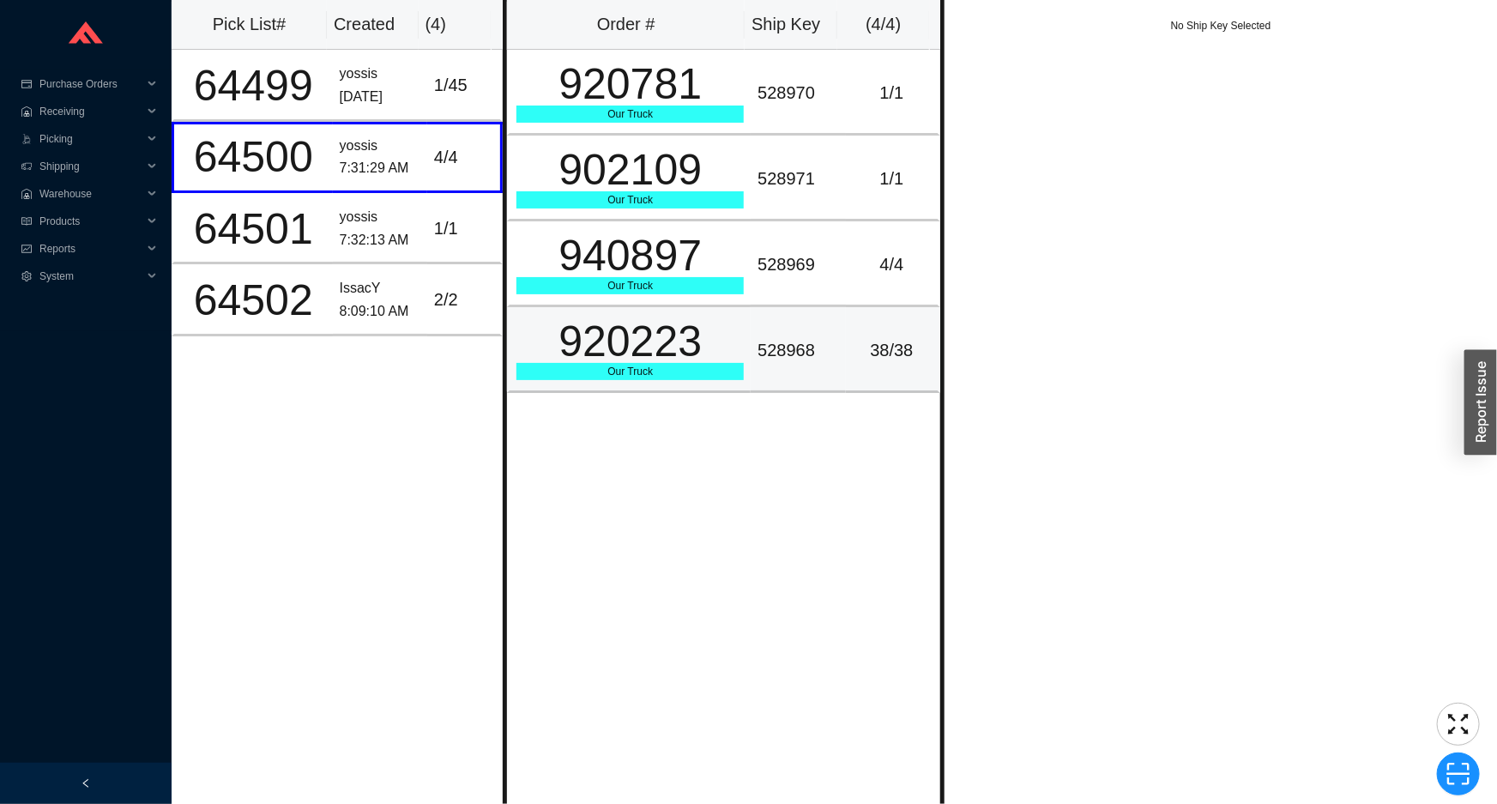
drag, startPoint x: 651, startPoint y: 342, endPoint x: 643, endPoint y: 335, distance: 10.3
click at [649, 342] on div "920223" at bounding box center [629, 341] width 227 height 43
